Goal: Task Accomplishment & Management: Use online tool/utility

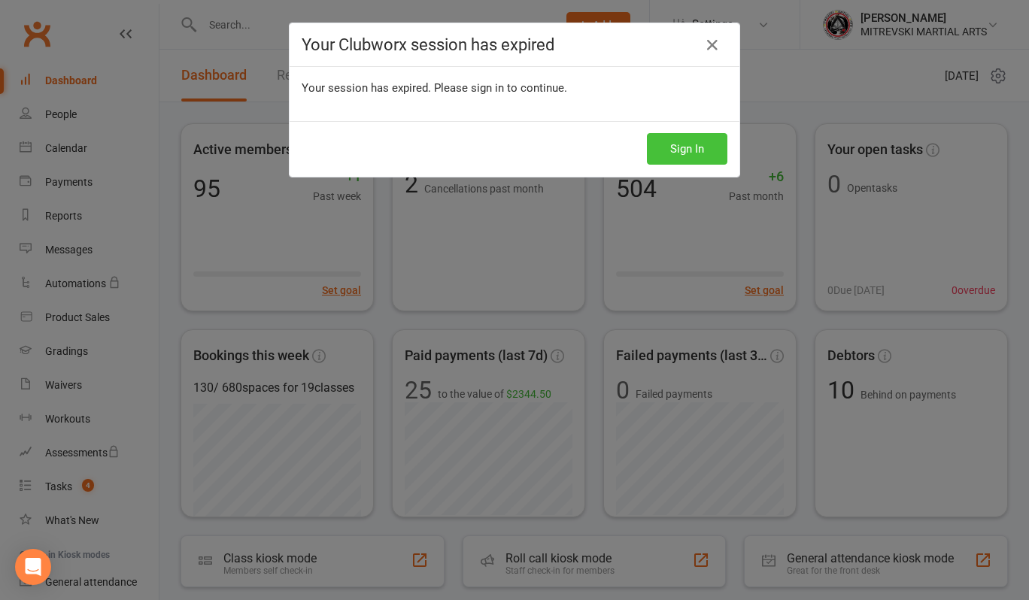
click at [674, 153] on button "Sign In" at bounding box center [687, 149] width 81 height 32
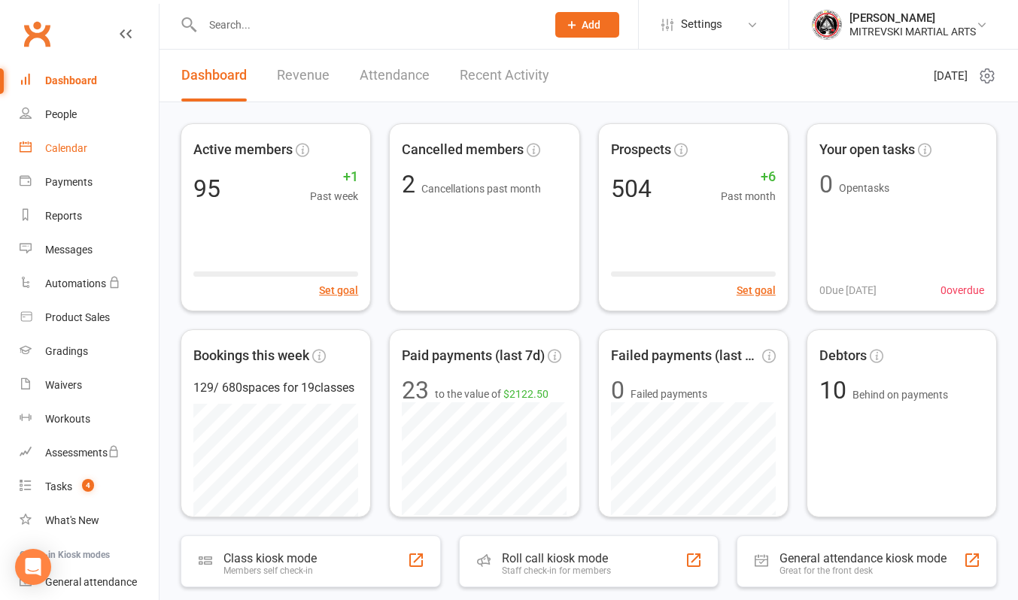
click at [68, 151] on div "Calendar" at bounding box center [66, 148] width 42 height 12
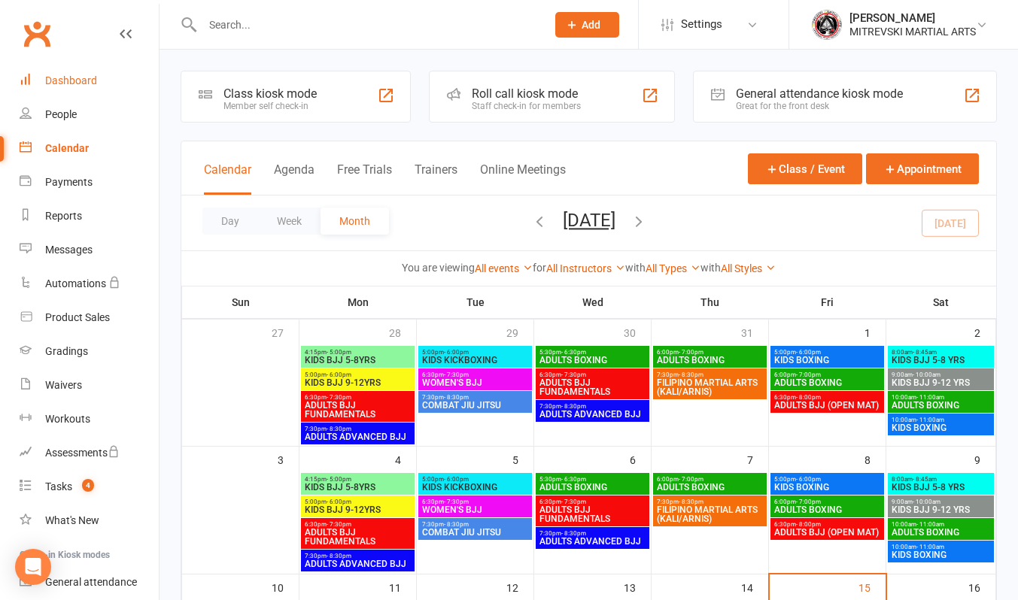
click at [81, 77] on div "Dashboard" at bounding box center [71, 80] width 52 height 12
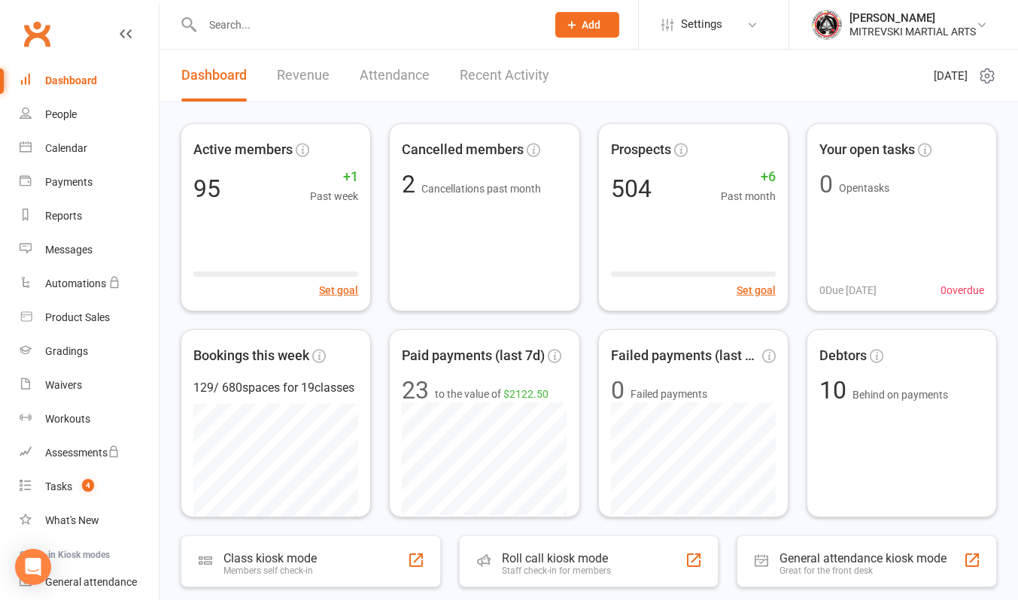
click at [503, 74] on link "Recent Activity" at bounding box center [505, 76] width 90 height 52
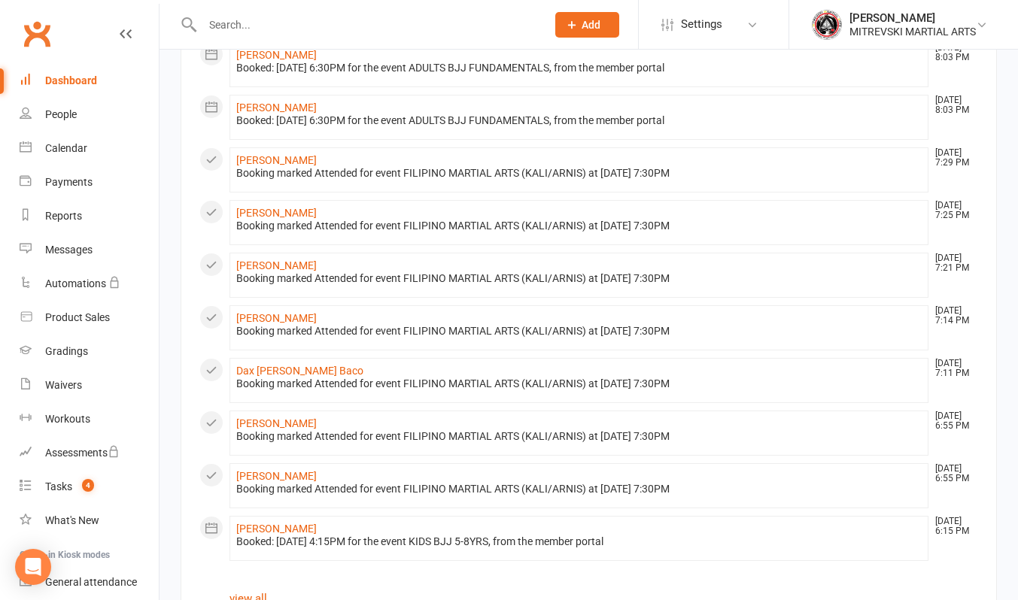
scroll to position [677, 0]
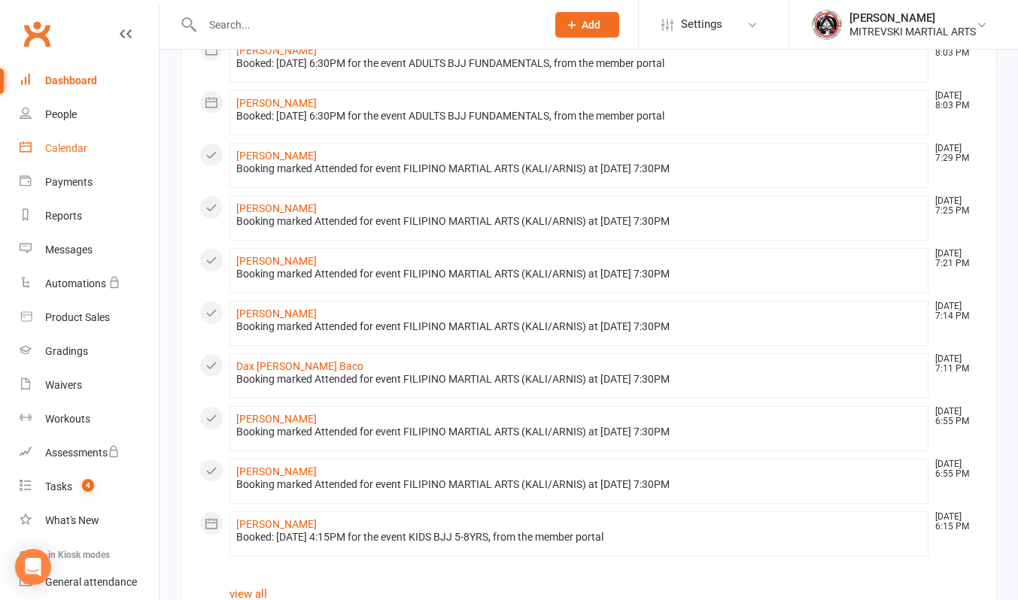
click at [50, 145] on div "Calendar" at bounding box center [66, 148] width 42 height 12
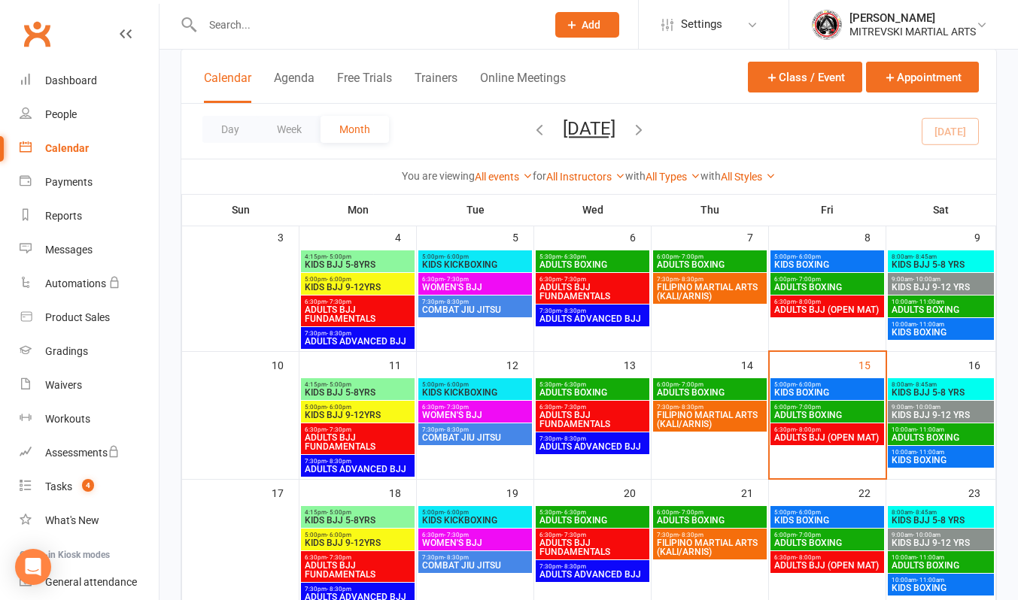
scroll to position [226, 0]
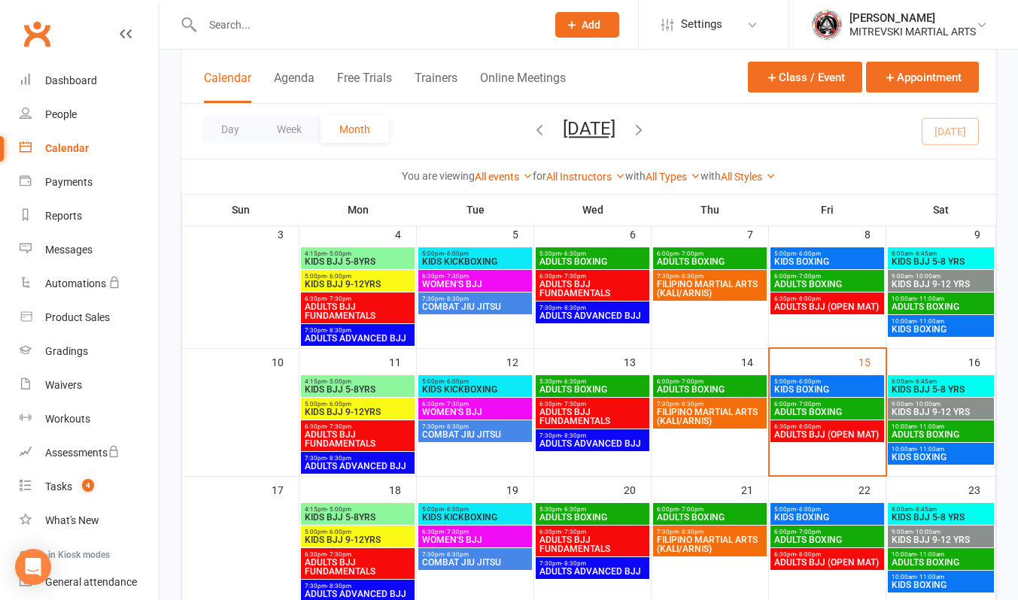
click at [809, 385] on span "KIDS BOXING" at bounding box center [827, 389] width 108 height 9
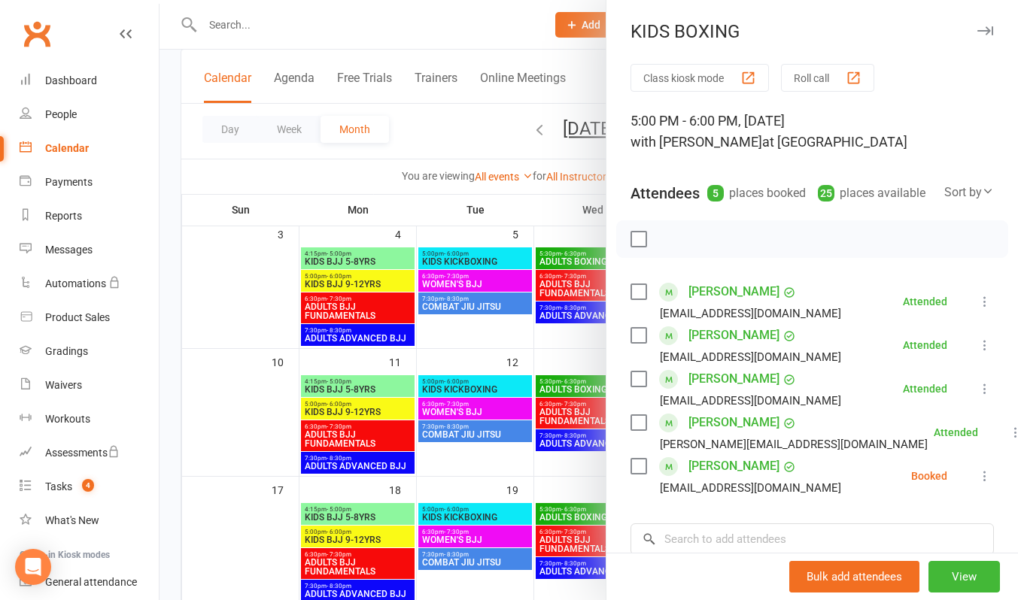
click at [977, 484] on icon at bounding box center [984, 476] width 15 height 15
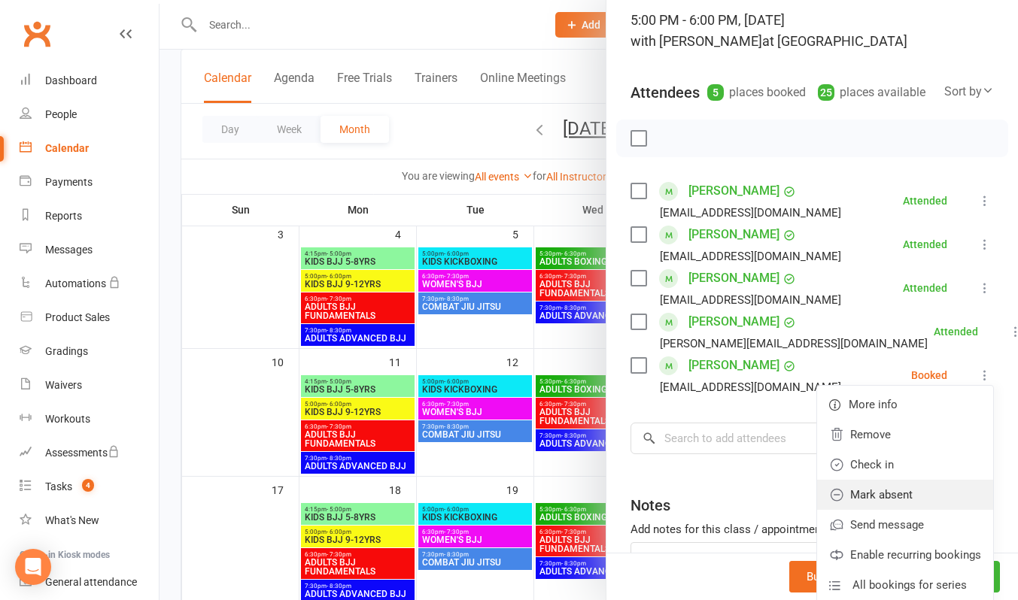
scroll to position [150, 0]
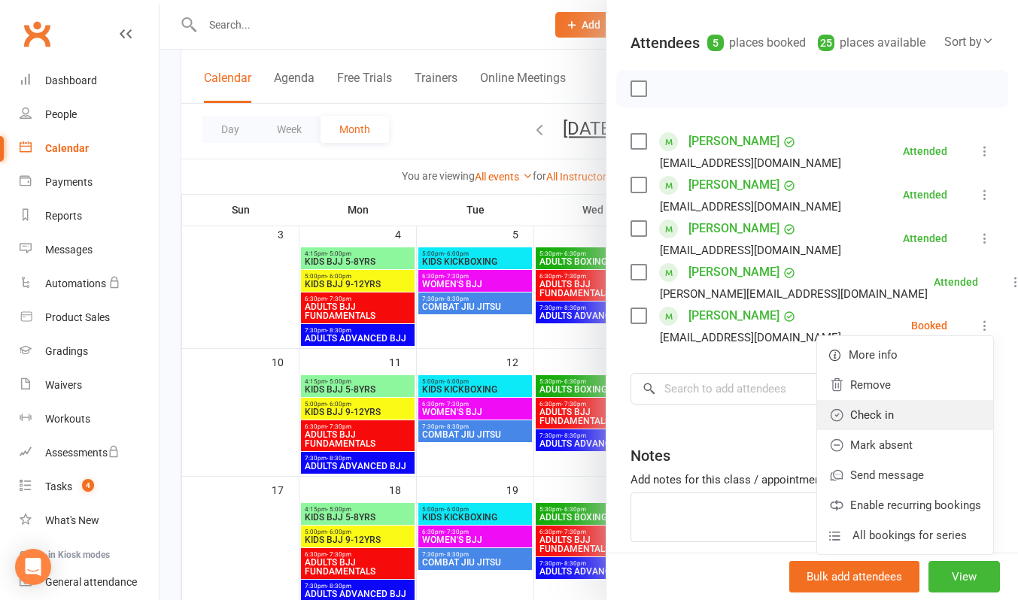
click at [861, 430] on link "Check in" at bounding box center [905, 415] width 176 height 30
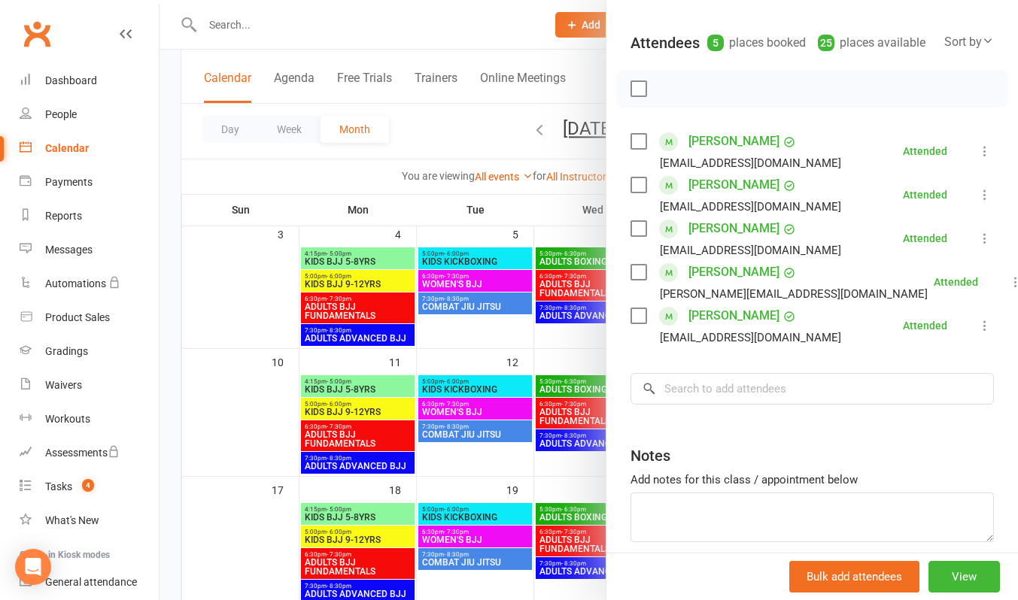
click at [478, 35] on div at bounding box center [589, 300] width 859 height 600
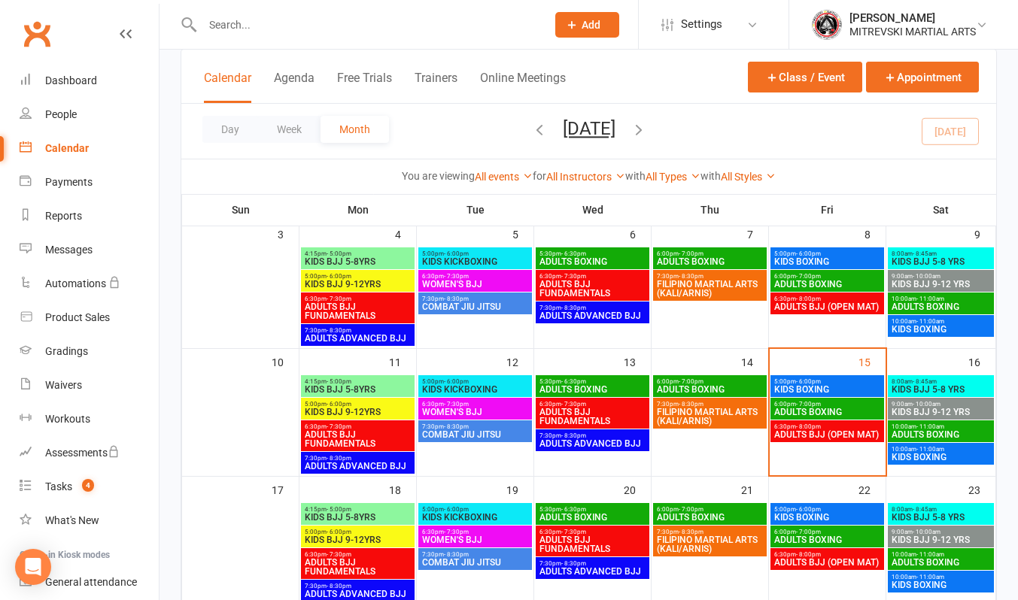
click at [821, 409] on span "ADULTS BOXING" at bounding box center [827, 412] width 108 height 9
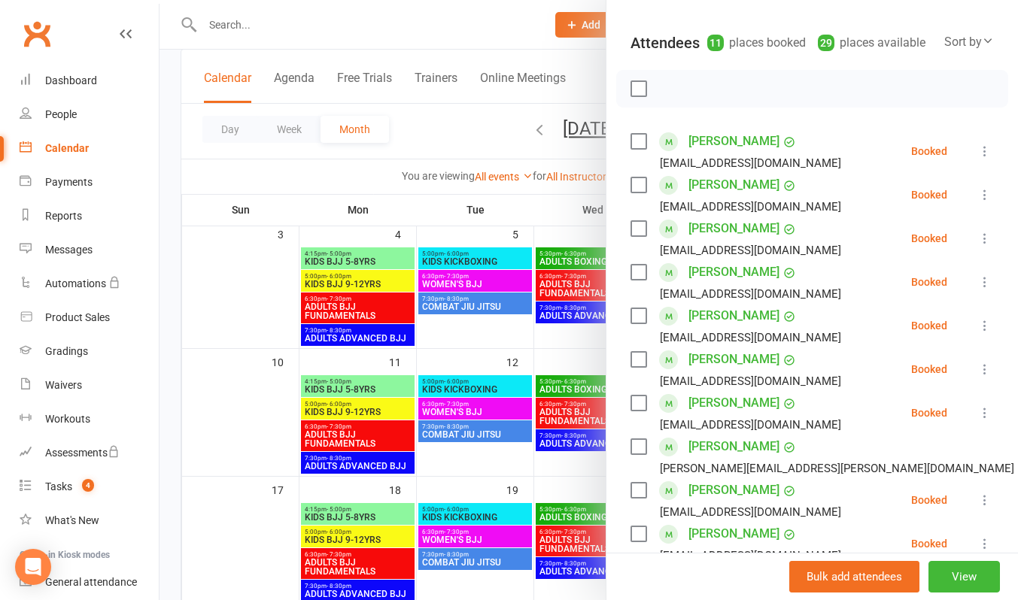
scroll to position [301, 0]
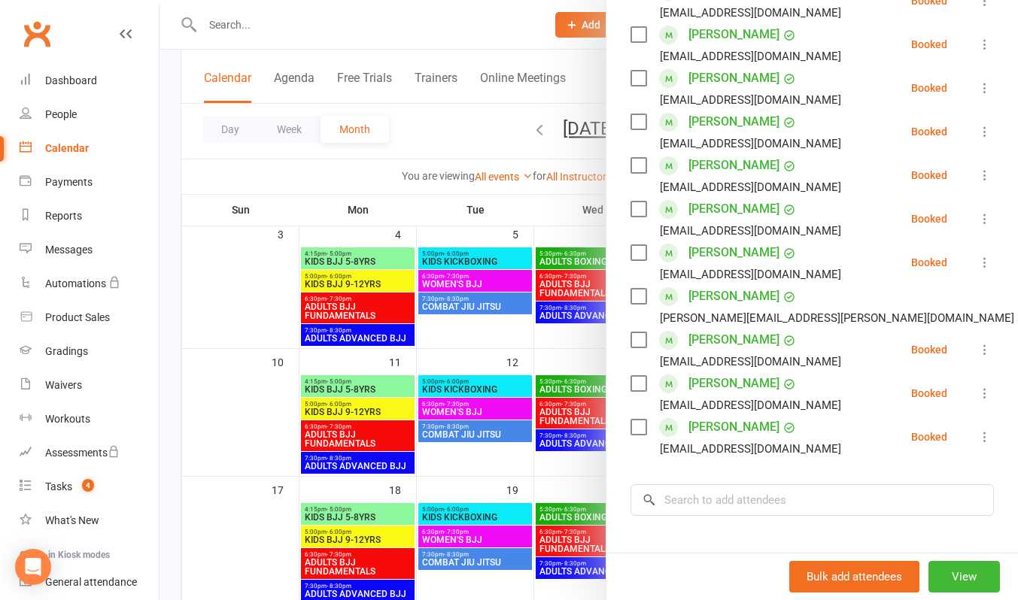
click at [503, 35] on div at bounding box center [589, 300] width 859 height 600
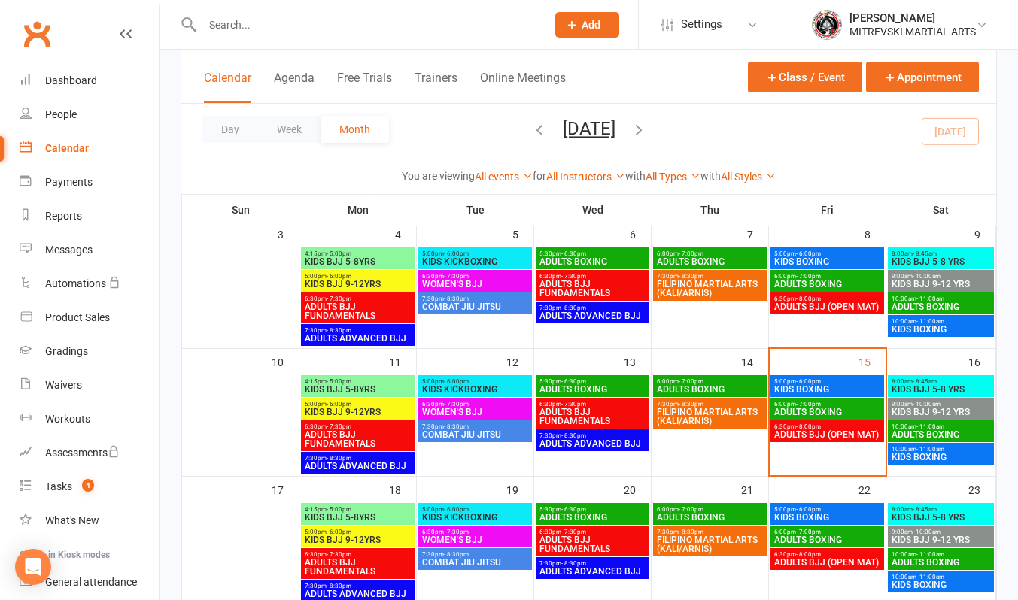
click at [931, 428] on span "- 11:00am" at bounding box center [930, 427] width 28 height 7
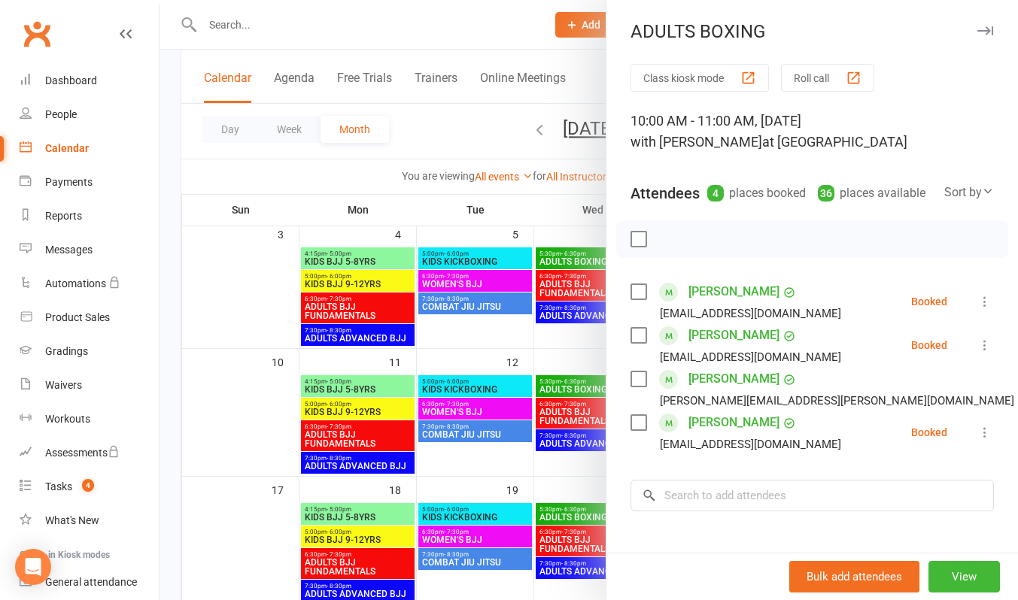
click at [497, 27] on div at bounding box center [589, 300] width 859 height 600
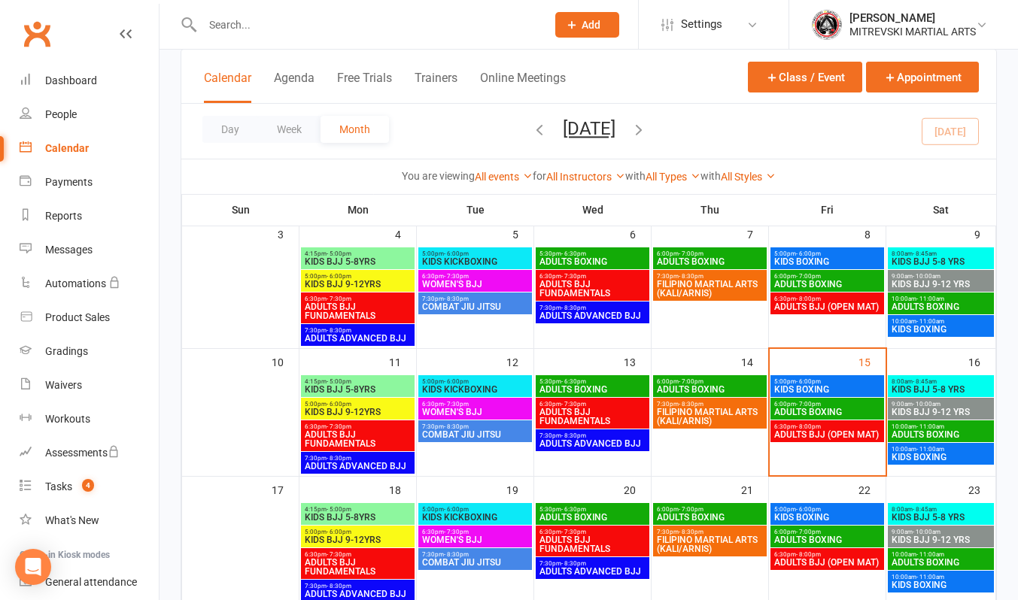
click at [918, 457] on span "KIDS BOXING" at bounding box center [941, 457] width 100 height 9
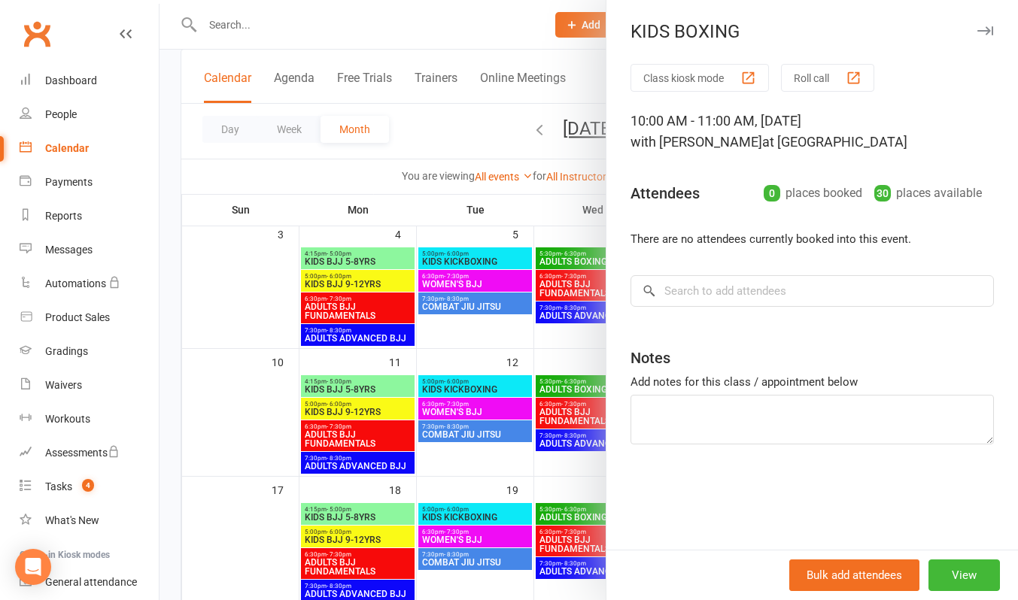
click at [460, 41] on div at bounding box center [589, 300] width 859 height 600
